Goal: Information Seeking & Learning: Learn about a topic

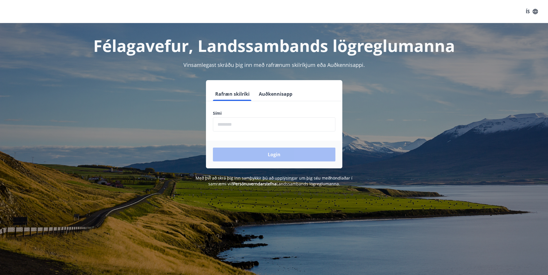
click at [224, 128] on input "phone" at bounding box center [274, 124] width 122 height 14
type input "********"
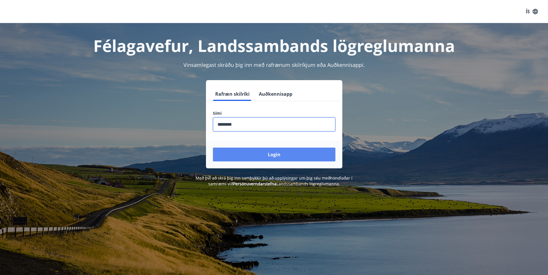
click at [275, 158] on button "Login" at bounding box center [274, 155] width 122 height 14
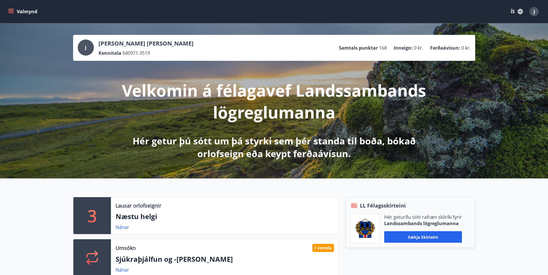
click at [534, 12] on span "J" at bounding box center [533, 11] width 1 height 6
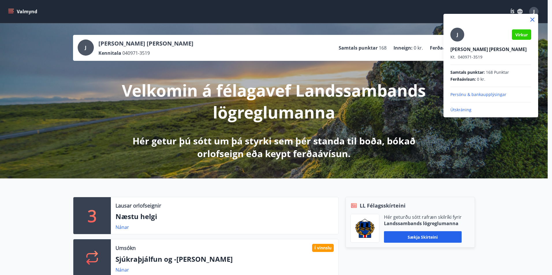
click at [72, 80] on div at bounding box center [276, 137] width 552 height 275
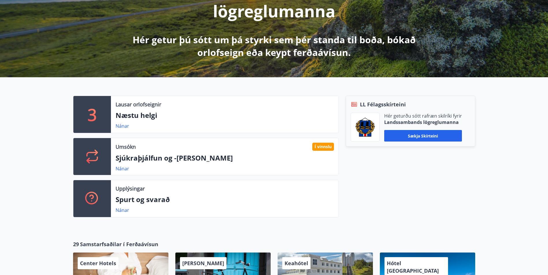
scroll to position [202, 0]
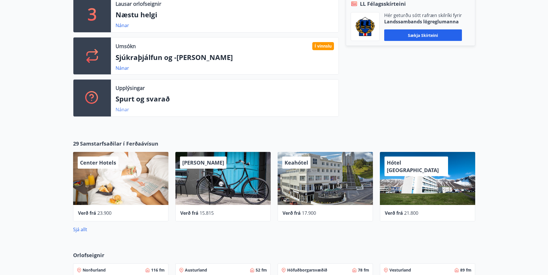
click at [119, 111] on link "Nánar" at bounding box center [122, 110] width 14 height 6
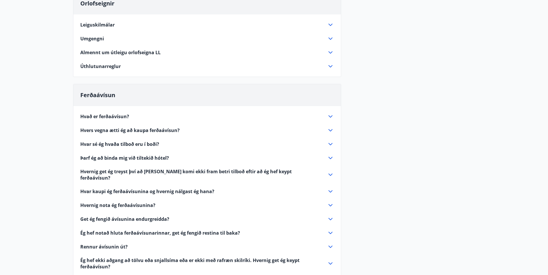
scroll to position [87, 0]
